Goal: Task Accomplishment & Management: Use online tool/utility

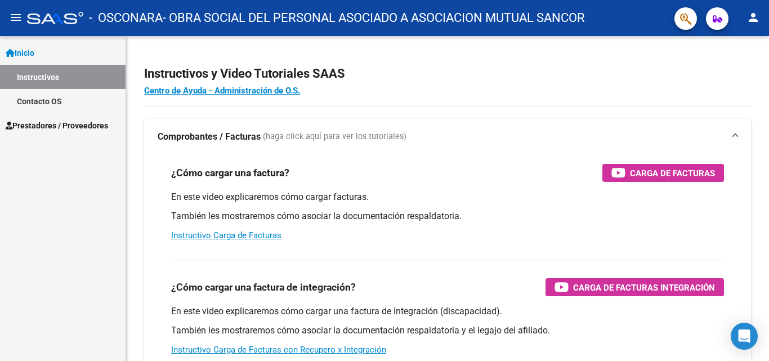
click at [64, 128] on span "Prestadores / Proveedores" at bounding box center [57, 125] width 102 height 12
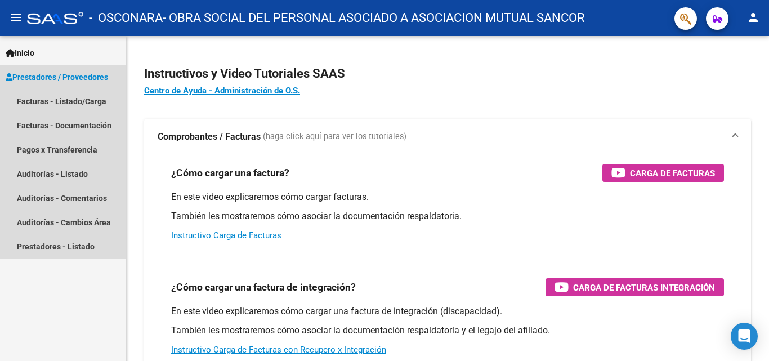
click at [66, 73] on span "Prestadores / Proveedores" at bounding box center [57, 77] width 102 height 12
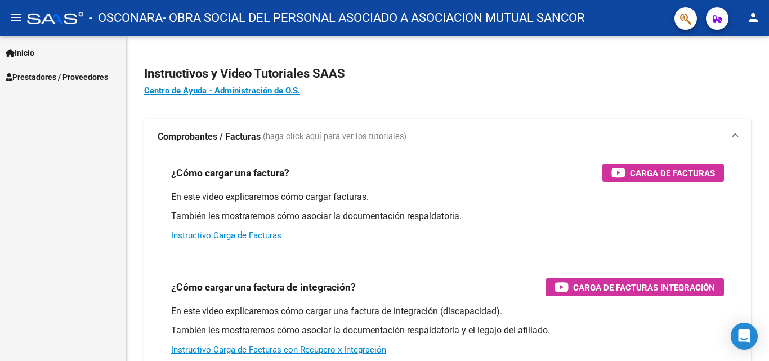
click at [756, 23] on mat-icon "person" at bounding box center [754, 18] width 14 height 14
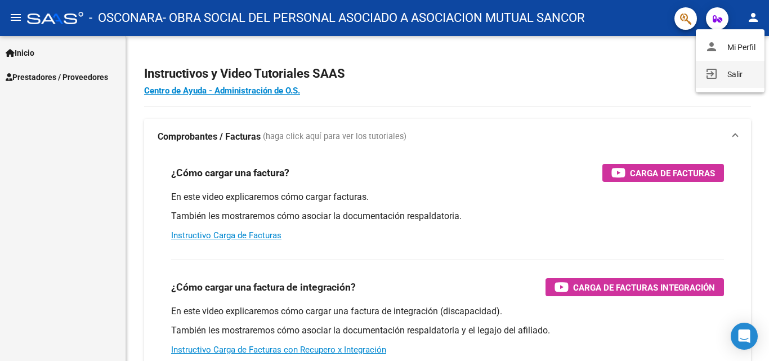
click at [719, 63] on button "exit_to_app Salir" at bounding box center [730, 74] width 69 height 27
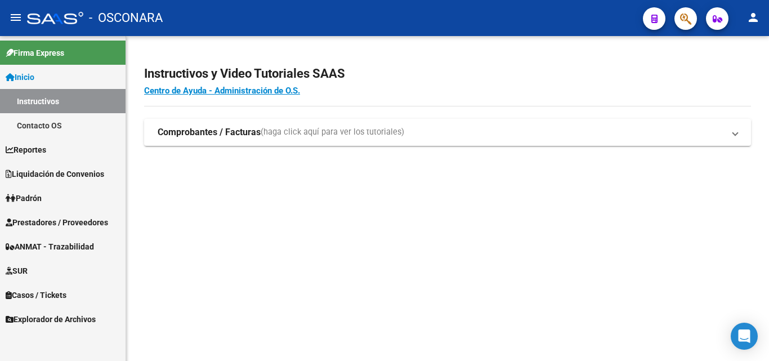
click at [76, 150] on link "Reportes" at bounding box center [63, 149] width 126 height 24
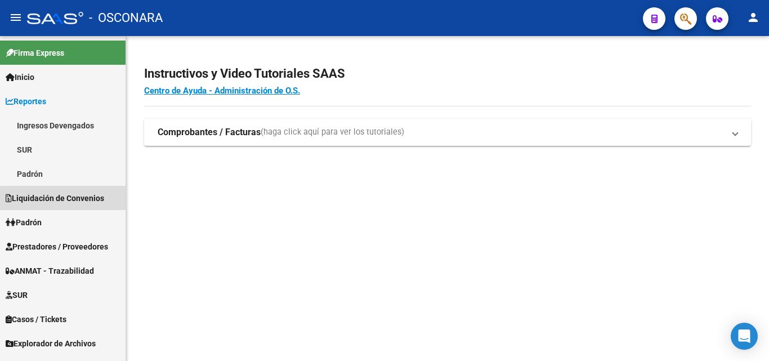
click at [75, 200] on span "Liquidación de Convenios" at bounding box center [55, 198] width 99 height 12
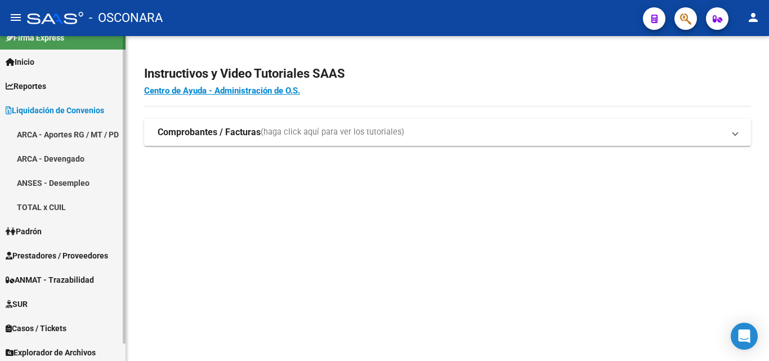
scroll to position [19, 0]
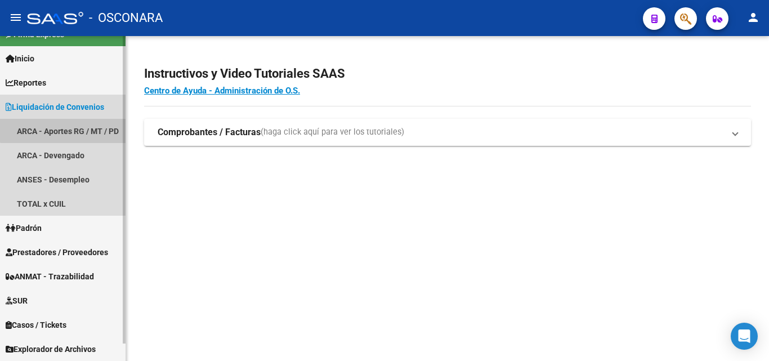
click at [81, 126] on link "ARCA - Aportes RG / MT / PD" at bounding box center [63, 131] width 126 height 24
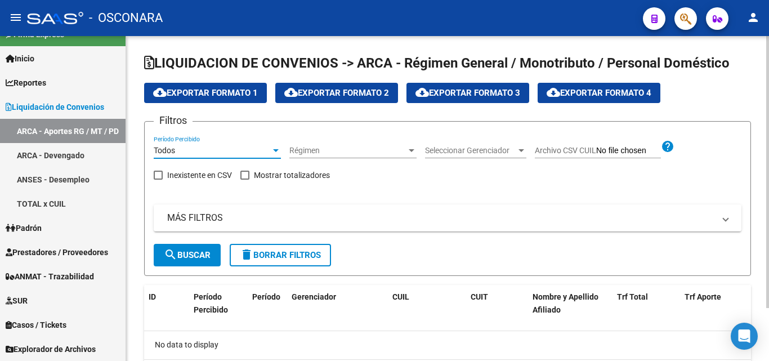
click at [245, 150] on div "Todos" at bounding box center [212, 151] width 117 height 10
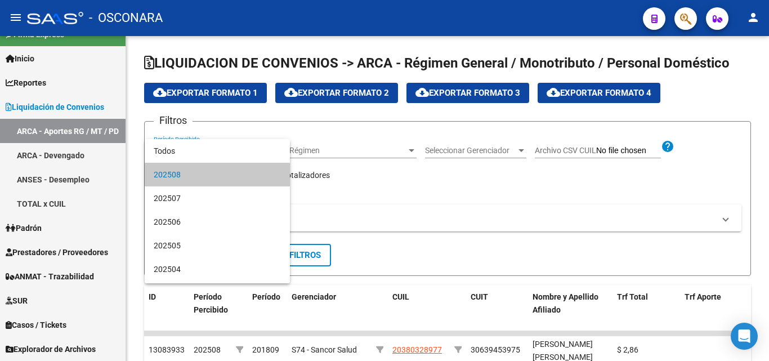
click at [242, 181] on span "202508" at bounding box center [217, 175] width 127 height 24
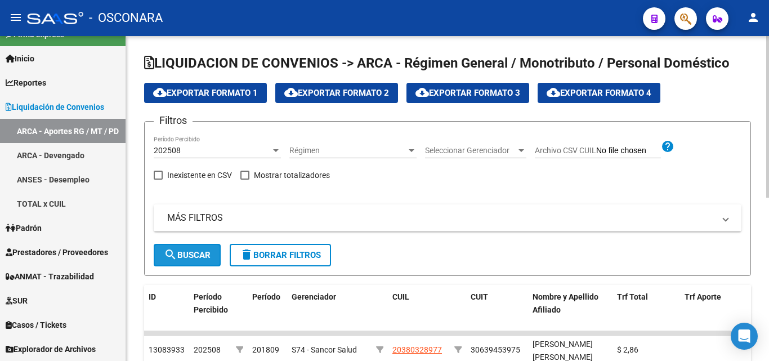
click at [197, 246] on button "search Buscar" at bounding box center [187, 255] width 67 height 23
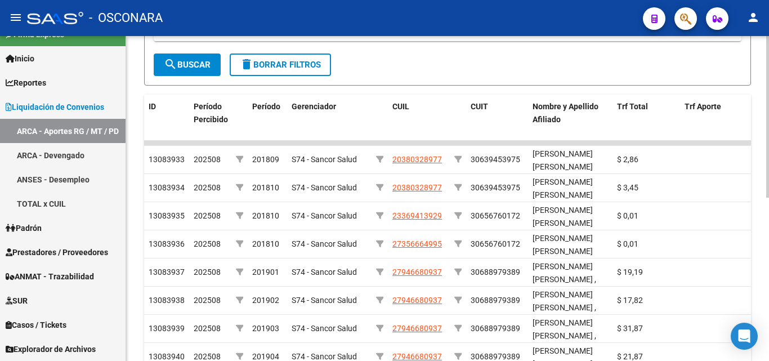
scroll to position [282, 0]
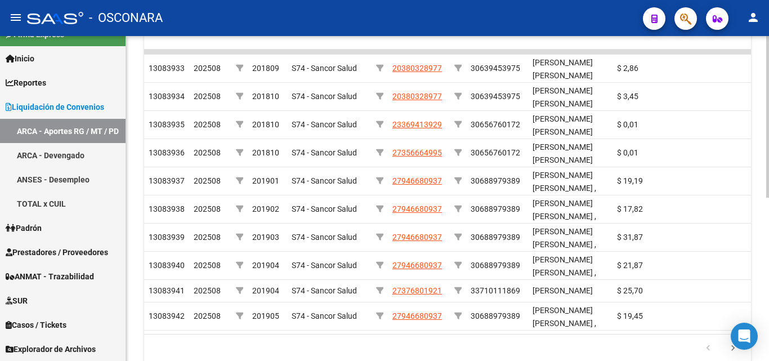
drag, startPoint x: 255, startPoint y: 345, endPoint x: 263, endPoint y: 337, distance: 10.8
click at [263, 343] on div "ID Período Percibido Período Gerenciador CUIL CUIT Nombre y Apellido Afiliado T…" at bounding box center [447, 182] width 607 height 359
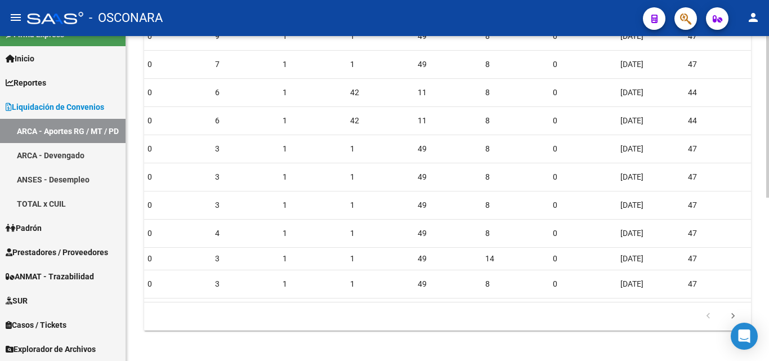
scroll to position [329, 0]
